Goal: Check status: Check status

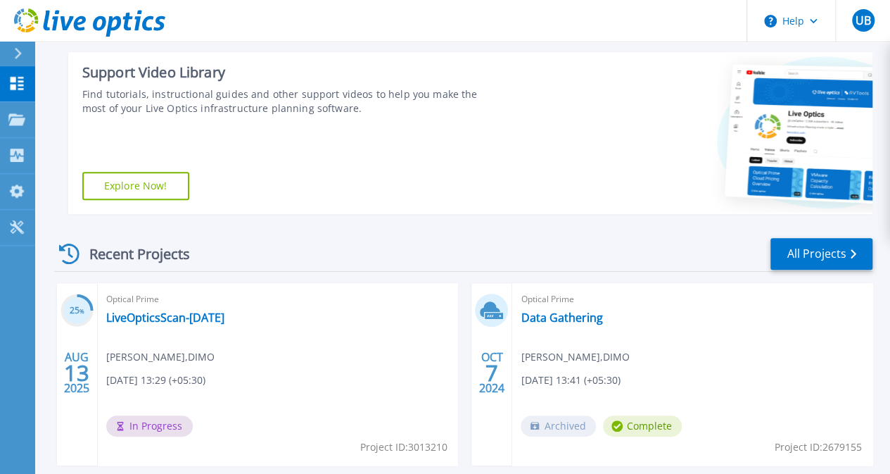
scroll to position [284, 0]
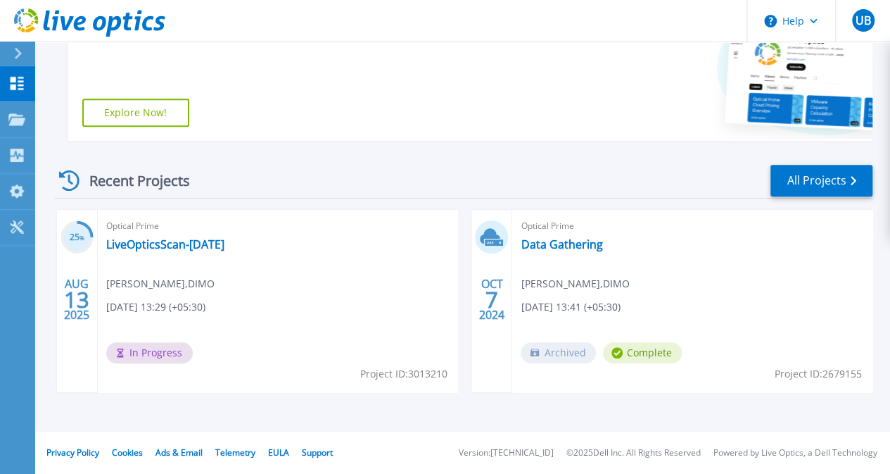
click at [189, 263] on div "Optical Prime LiveOpticsScan-[DATE] [PERSON_NAME] , DIMO [DATE] 13:29 (+05:30) …" at bounding box center [278, 301] width 360 height 182
click at [168, 248] on link "LiveOpticsScan-[DATE]" at bounding box center [165, 244] width 118 height 14
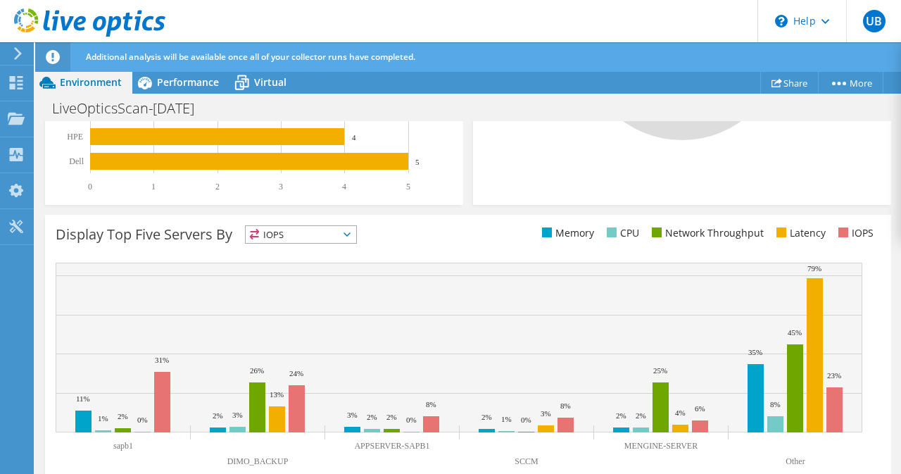
scroll to position [586, 0]
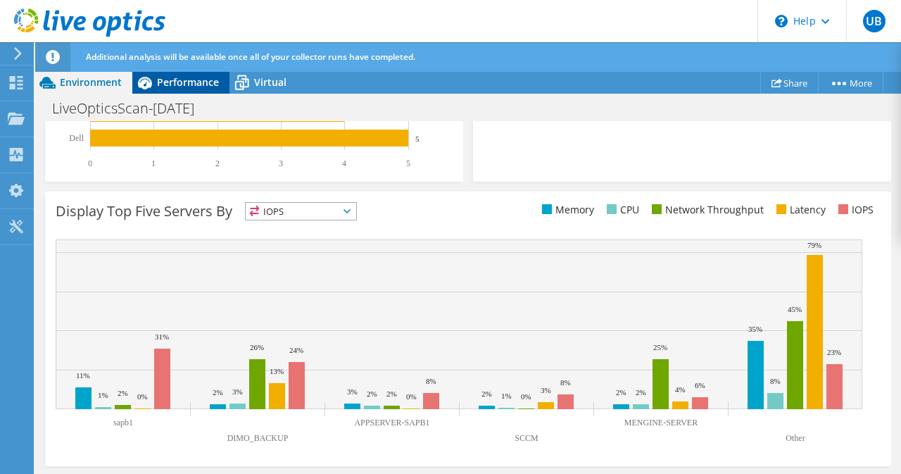
click at [193, 84] on span "Performance" at bounding box center [188, 81] width 62 height 13
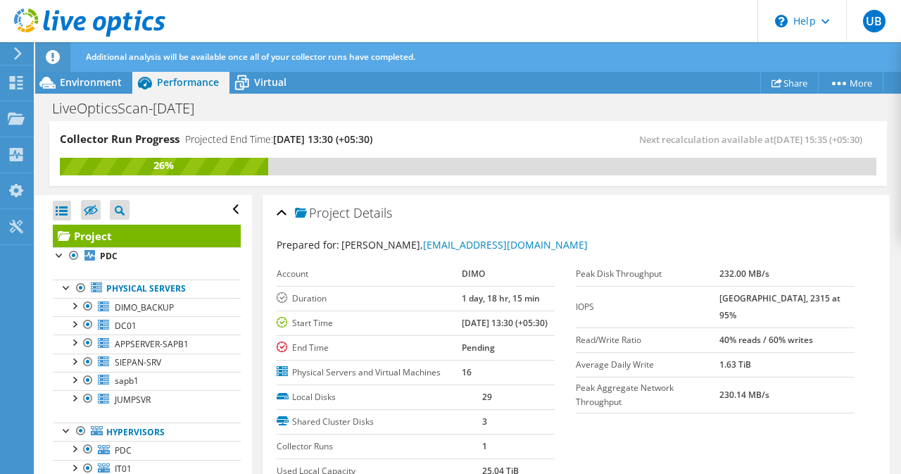
scroll to position [0, 0]
click at [280, 87] on span "Virtual" at bounding box center [270, 81] width 32 height 13
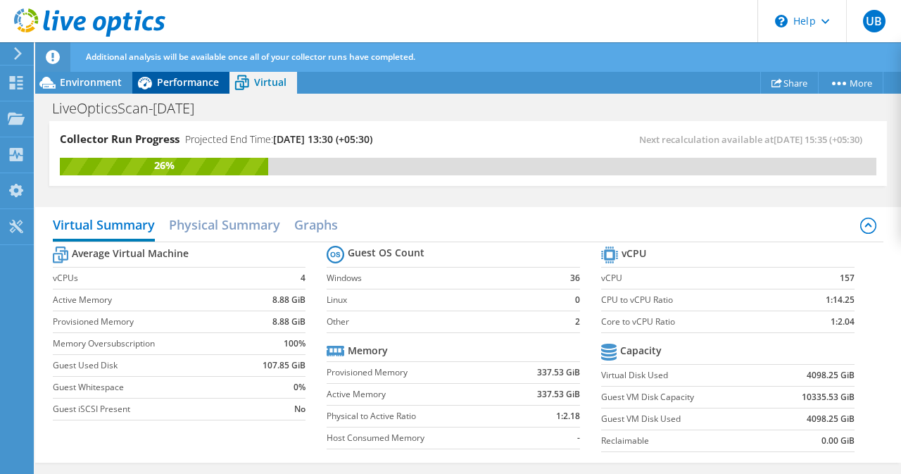
click at [184, 87] on span "Performance" at bounding box center [188, 81] width 62 height 13
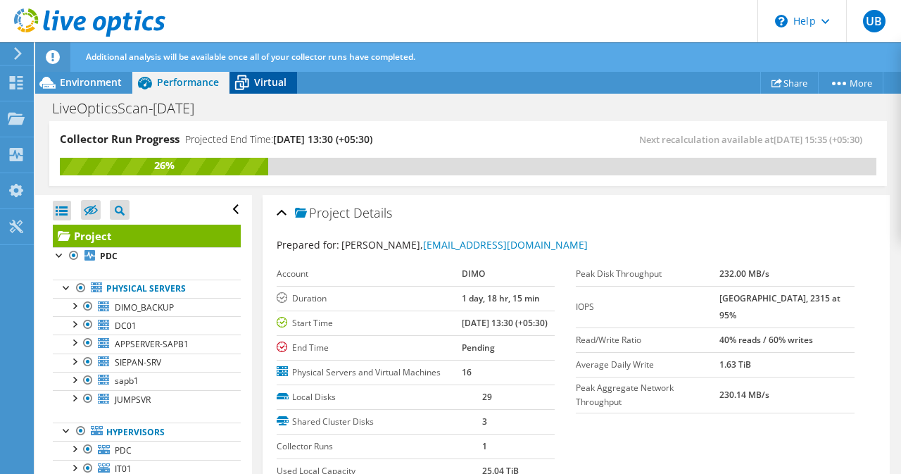
click at [264, 78] on span "Virtual" at bounding box center [270, 81] width 32 height 13
